Goal: Find contact information: Find contact information

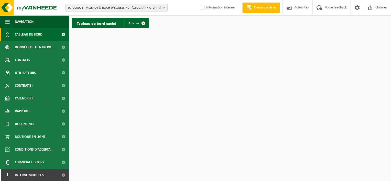
click at [93, 9] on span "01-000001 - VILLEROY & BOCH WELLNESS NV - [GEOGRAPHIC_DATA]" at bounding box center [114, 8] width 93 height 8
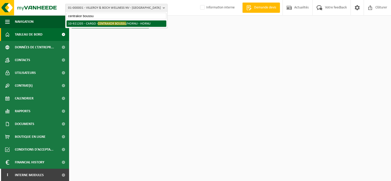
type input "centrakor boussu"
click at [96, 22] on li "10-921205 - CARGO - CENTRAKOR BOUSSU /HORNU - HORNU" at bounding box center [116, 23] width 100 height 6
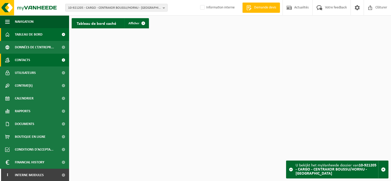
click at [40, 58] on link "Contacts" at bounding box center [34, 60] width 69 height 13
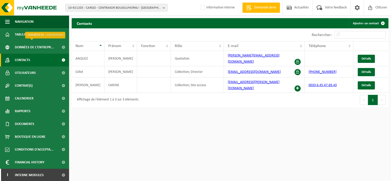
click at [44, 51] on span "Données de l'entrepr..." at bounding box center [34, 47] width 39 height 13
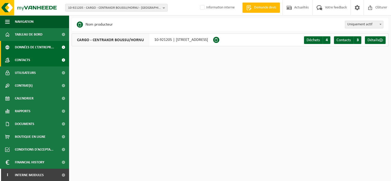
click at [39, 62] on link "Contacts" at bounding box center [34, 60] width 69 height 13
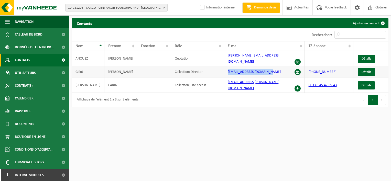
drag, startPoint x: 222, startPoint y: 66, endPoint x: 265, endPoint y: 67, distance: 42.9
click at [265, 67] on td "[EMAIL_ADDRESS][DOMAIN_NAME]" at bounding box center [264, 71] width 81 height 11
drag, startPoint x: 265, startPoint y: 67, endPoint x: 260, endPoint y: 67, distance: 4.3
copy link "[EMAIL_ADDRESS][DOMAIN_NAME]"
